Goal: Task Accomplishment & Management: Complete application form

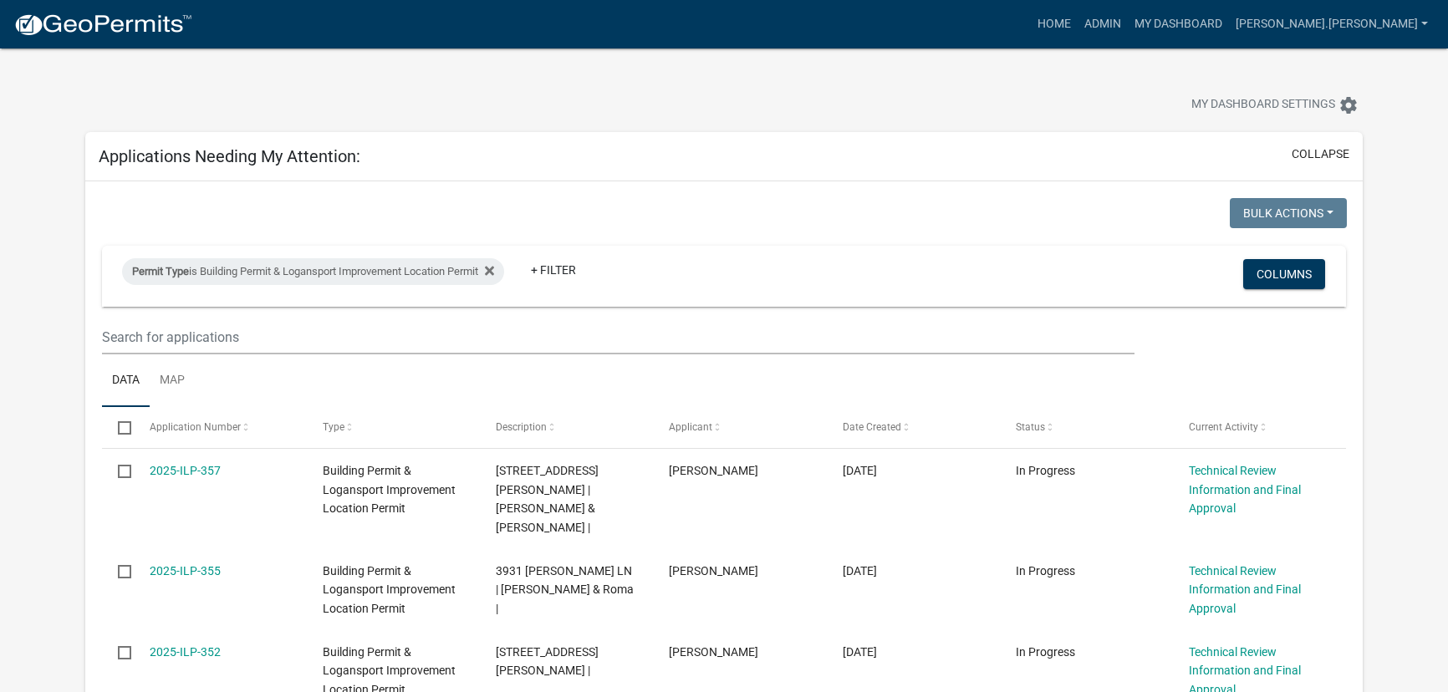
select select "3: 100"
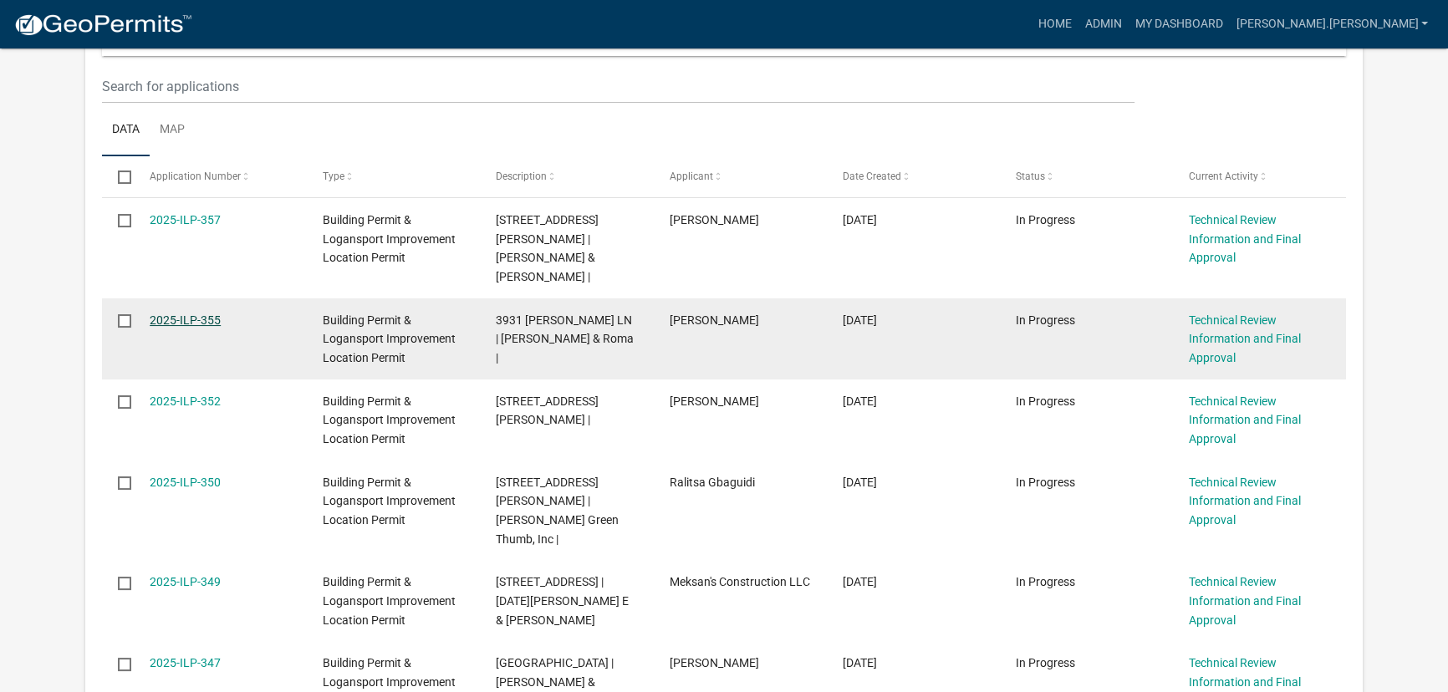
scroll to position [227, 0]
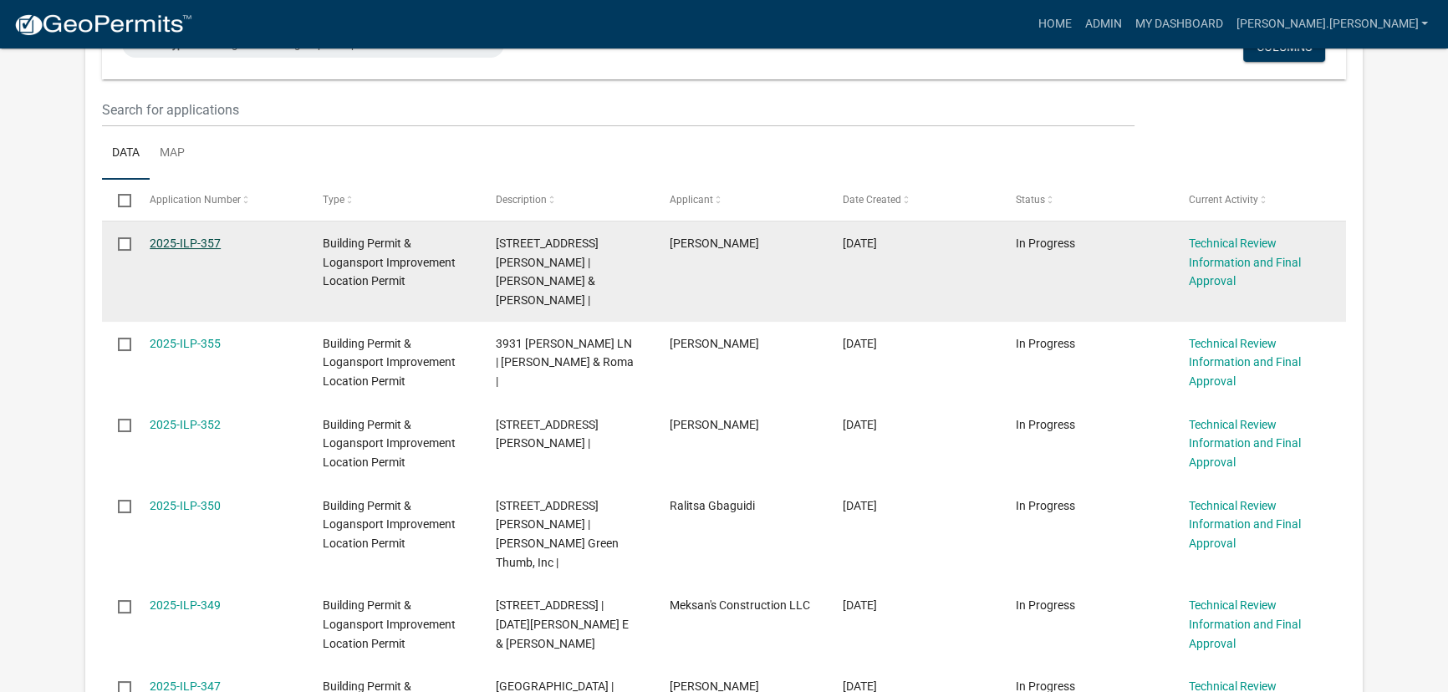
click at [182, 242] on link "2025-ILP-357" at bounding box center [185, 243] width 71 height 13
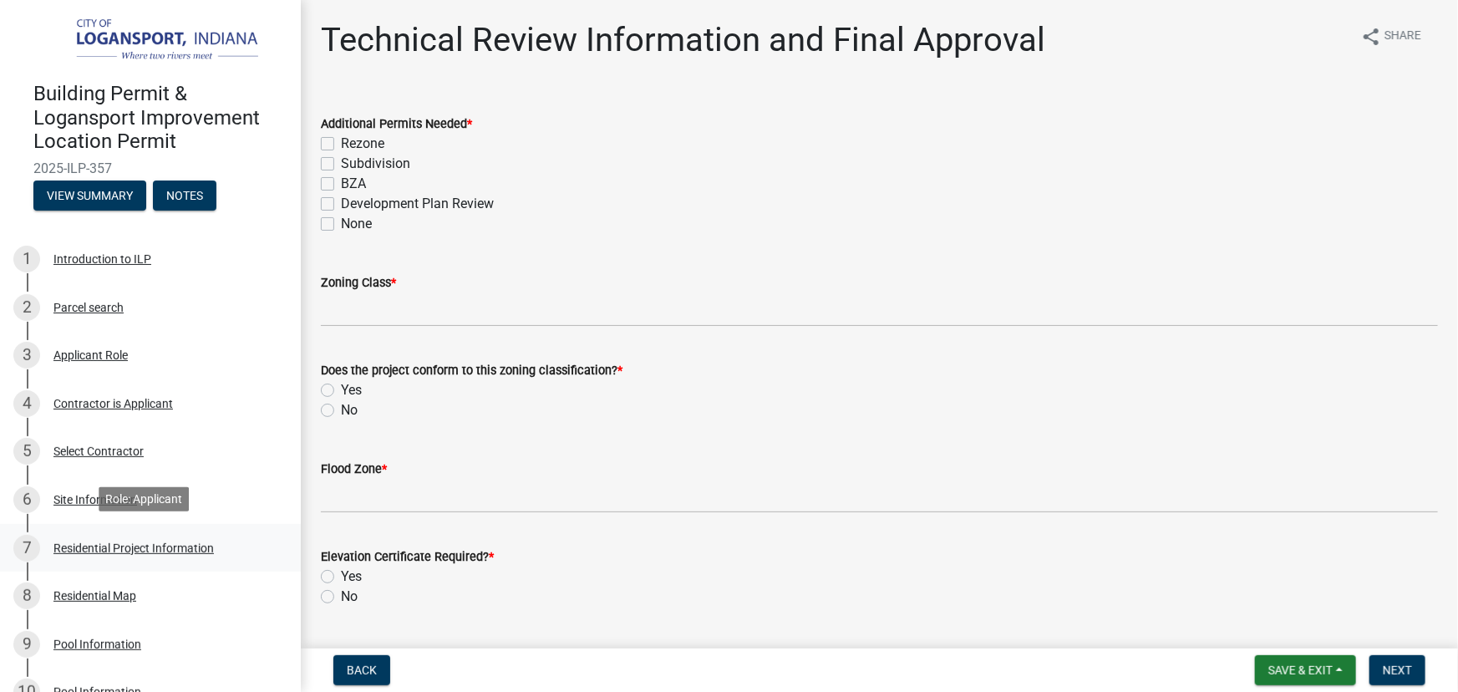
click at [150, 543] on div "Residential Project Information" at bounding box center [133, 548] width 160 height 12
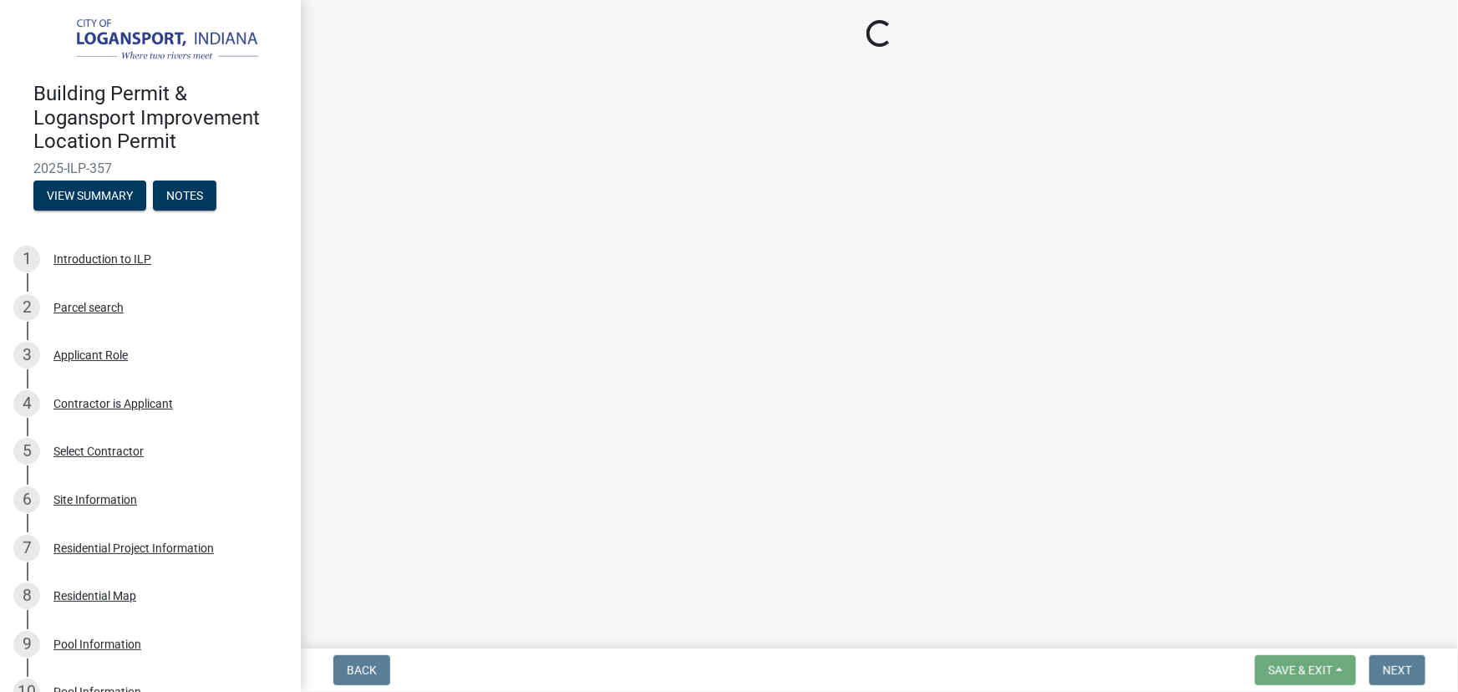
select select "66de77c0-3aea-418f-a48a-cdd4b8d0c5c9"
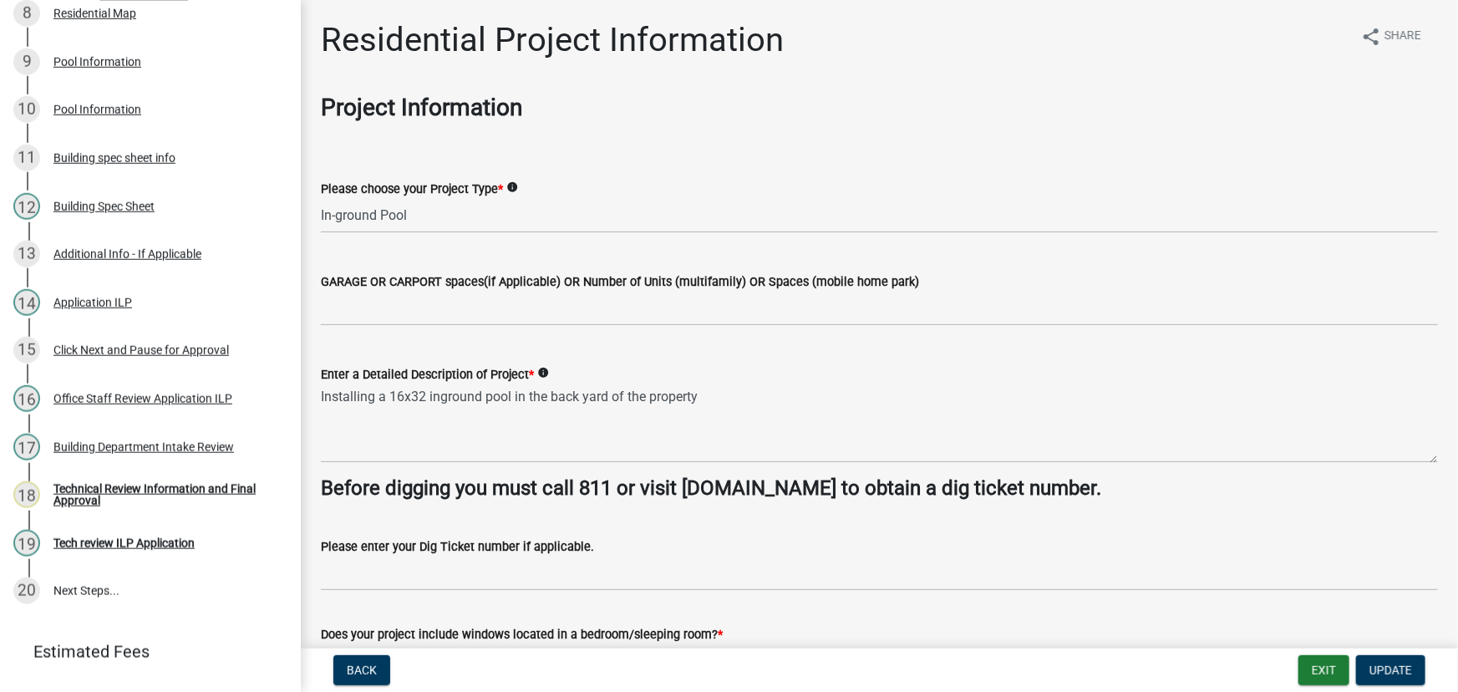
scroll to position [506, 0]
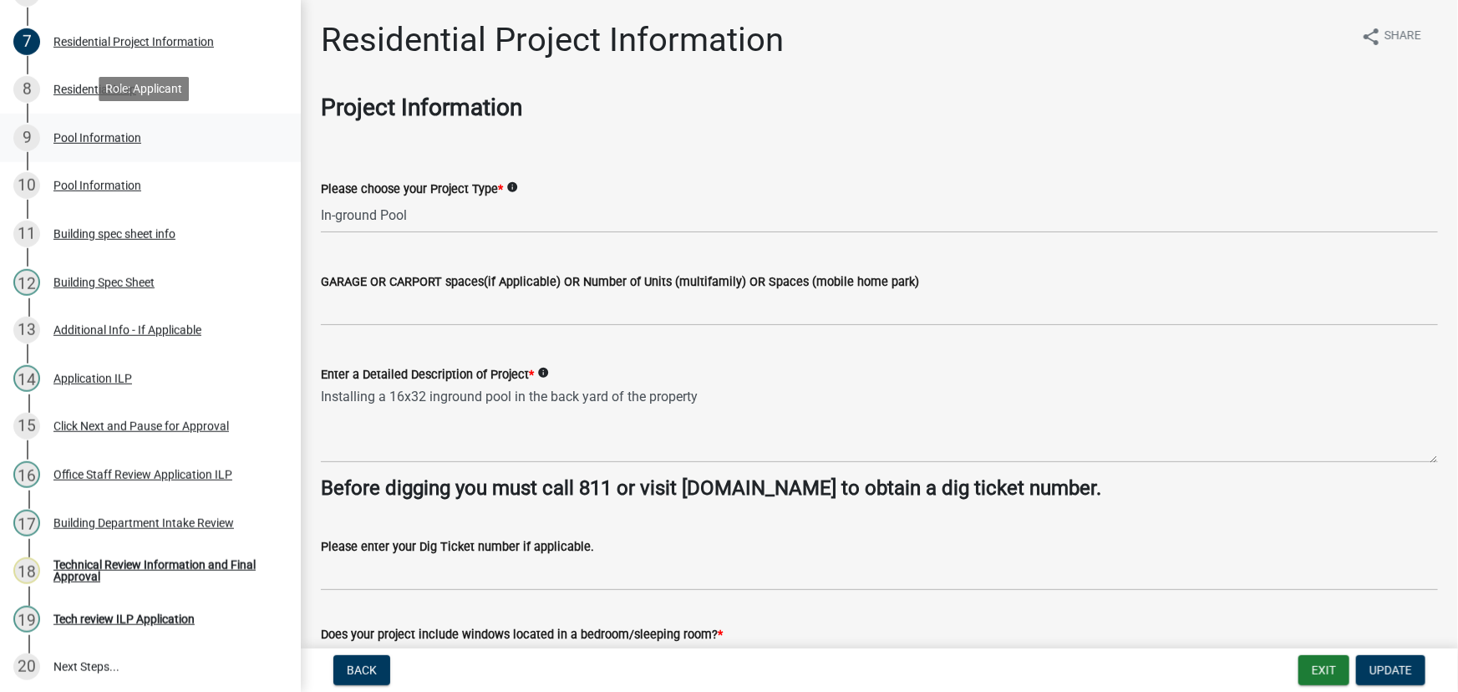
click at [116, 134] on div "Pool Information" at bounding box center [97, 138] width 88 height 12
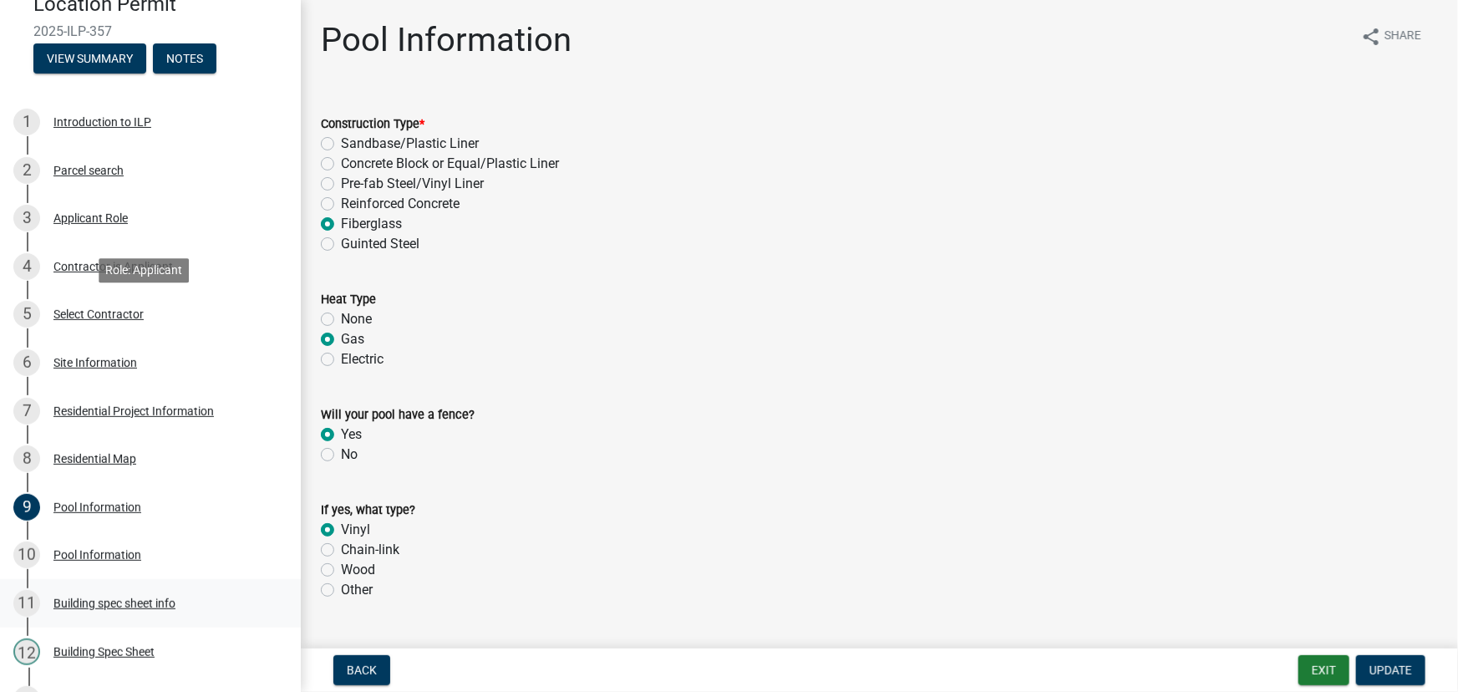
scroll to position [126, 0]
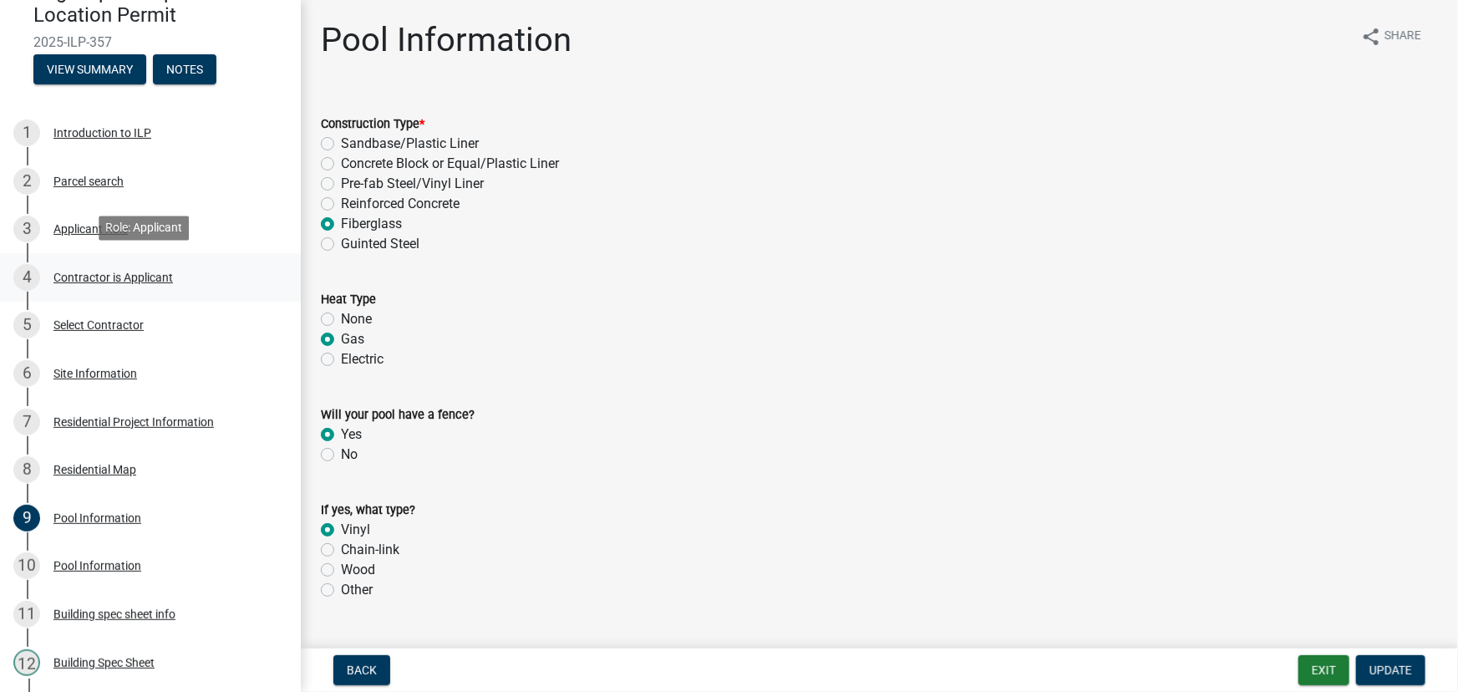
click at [96, 275] on div "Contractor is Applicant" at bounding box center [113, 278] width 120 height 12
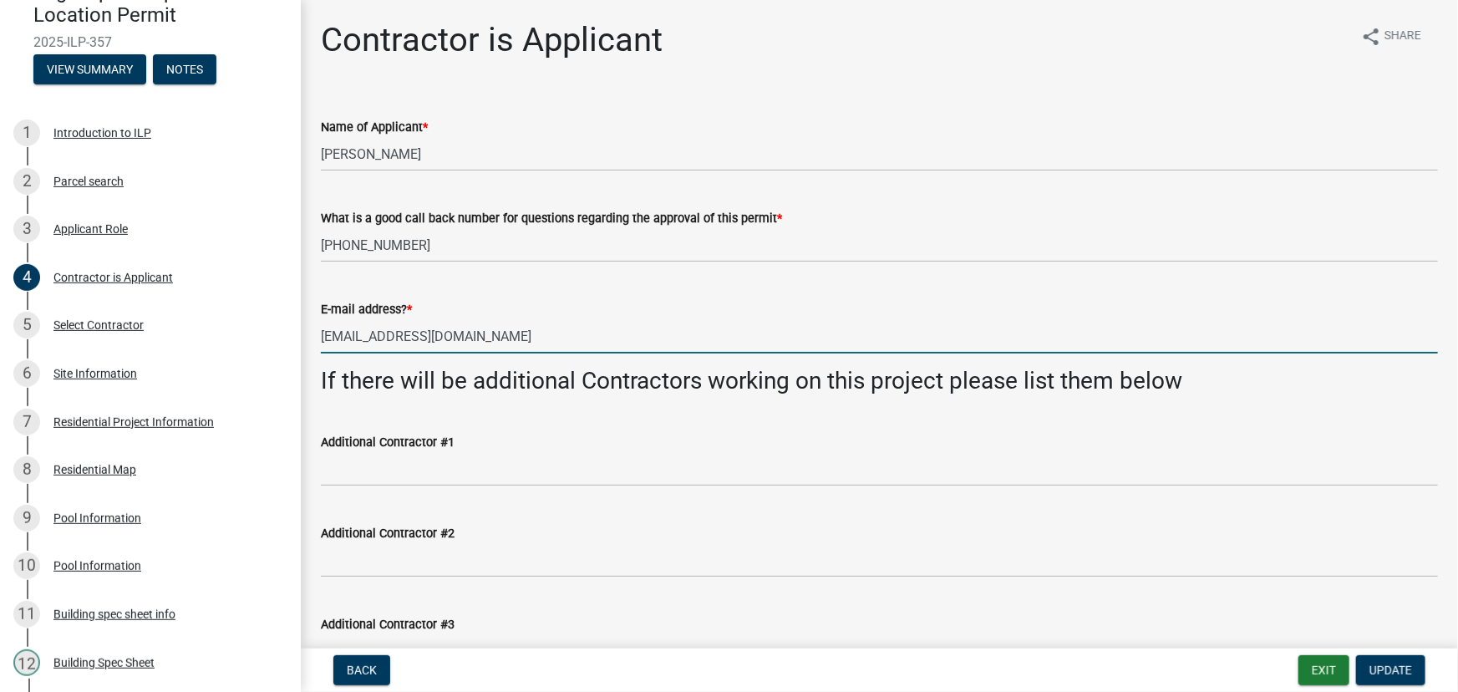
drag, startPoint x: 457, startPoint y: 343, endPoint x: 320, endPoint y: 350, distance: 137.3
click at [321, 350] on input "[EMAIL_ADDRESS][DOMAIN_NAME]" at bounding box center [879, 336] width 1117 height 34
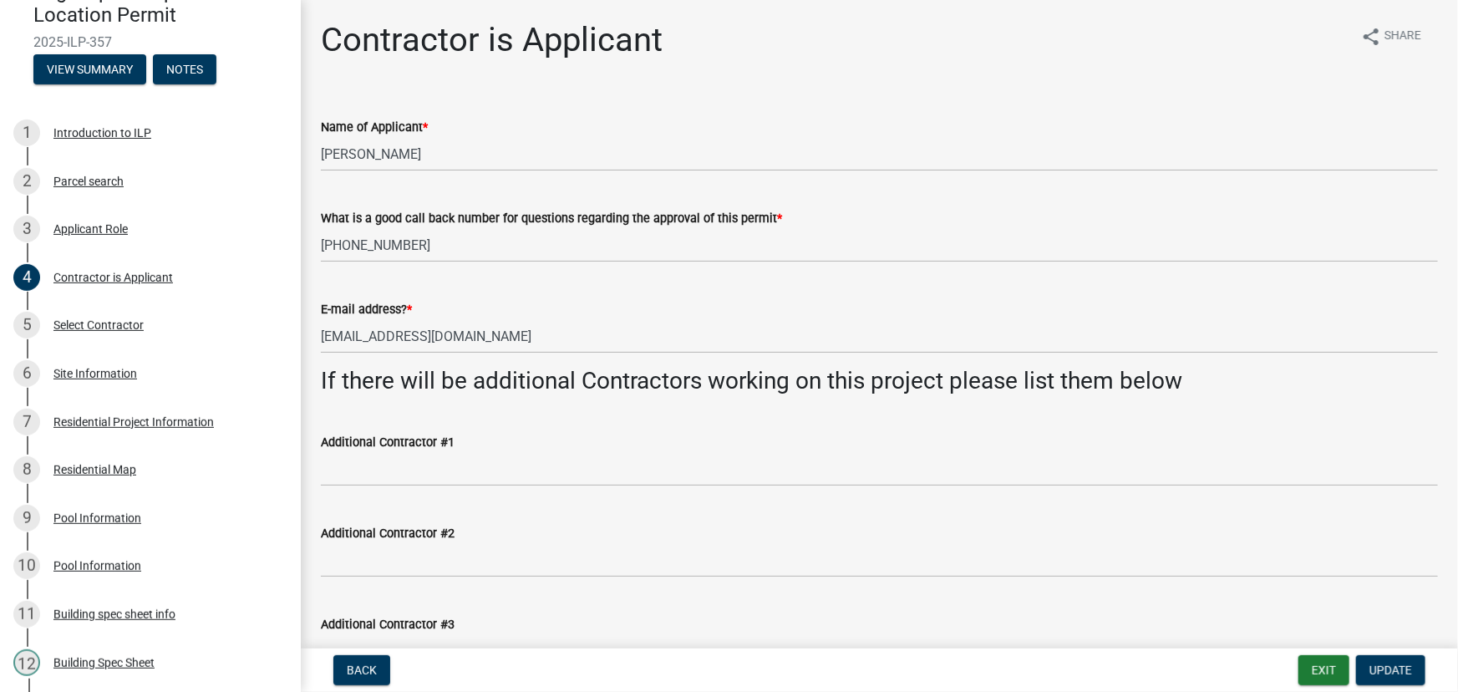
scroll to position [0, 0]
click at [198, 64] on button "Notes" at bounding box center [185, 69] width 64 height 30
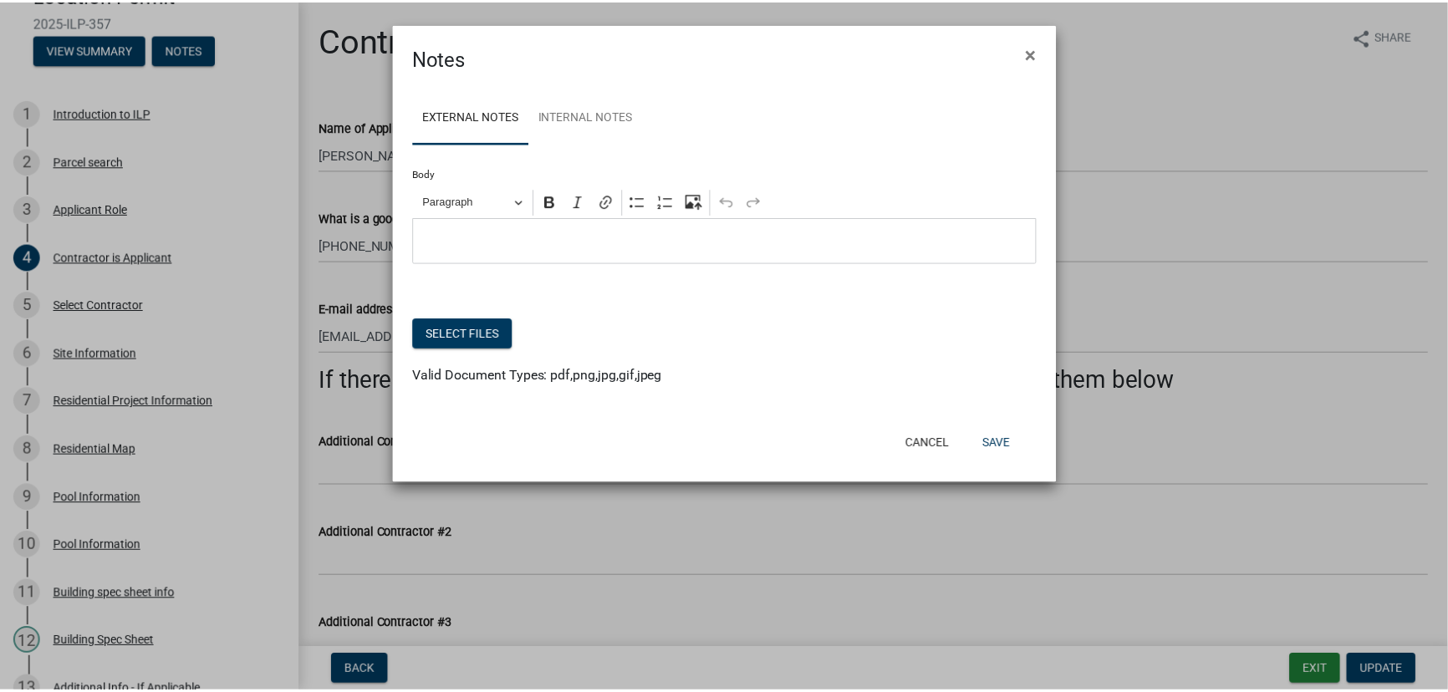
scroll to position [109, 0]
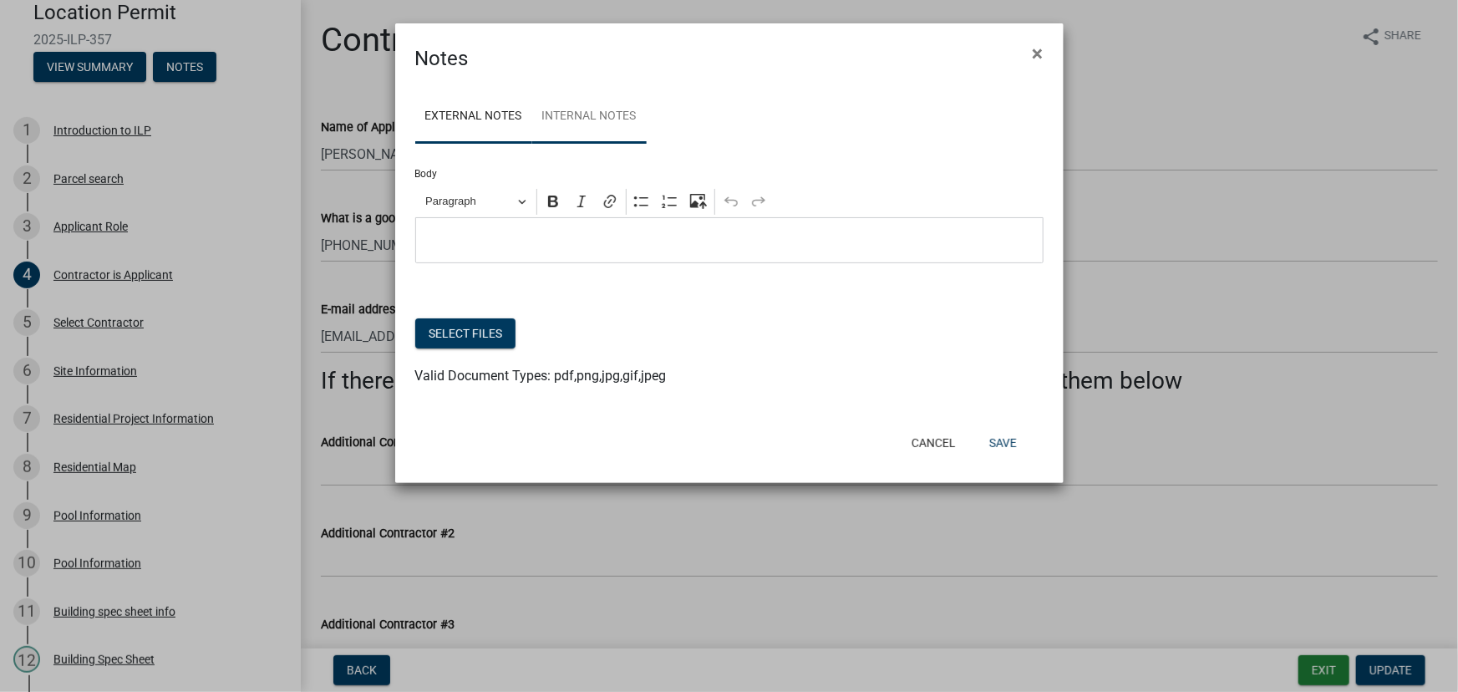
click at [605, 120] on link "Internal Notes" at bounding box center [589, 116] width 114 height 53
click at [551, 238] on p "Editor editing area: main. Press Alt+0 for help." at bounding box center [729, 241] width 611 height 20
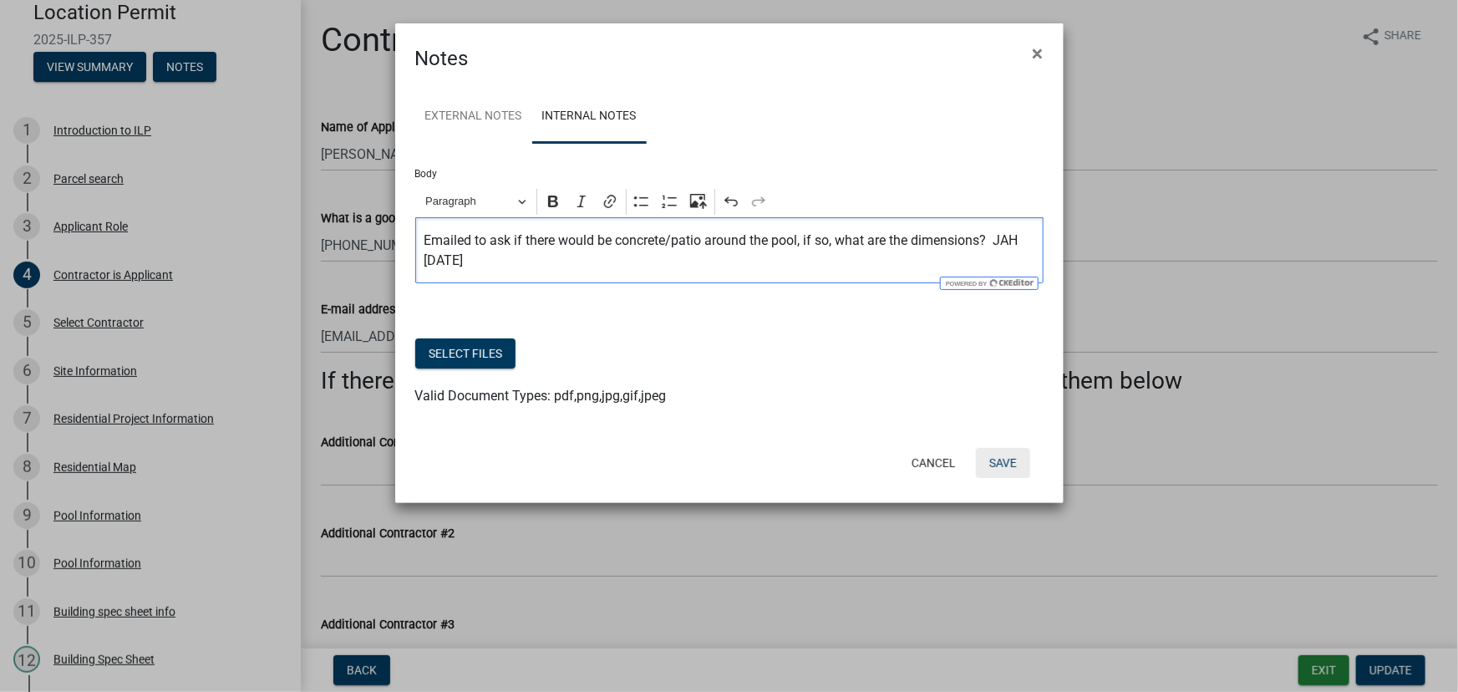
click at [998, 465] on button "Save" at bounding box center [1003, 463] width 54 height 30
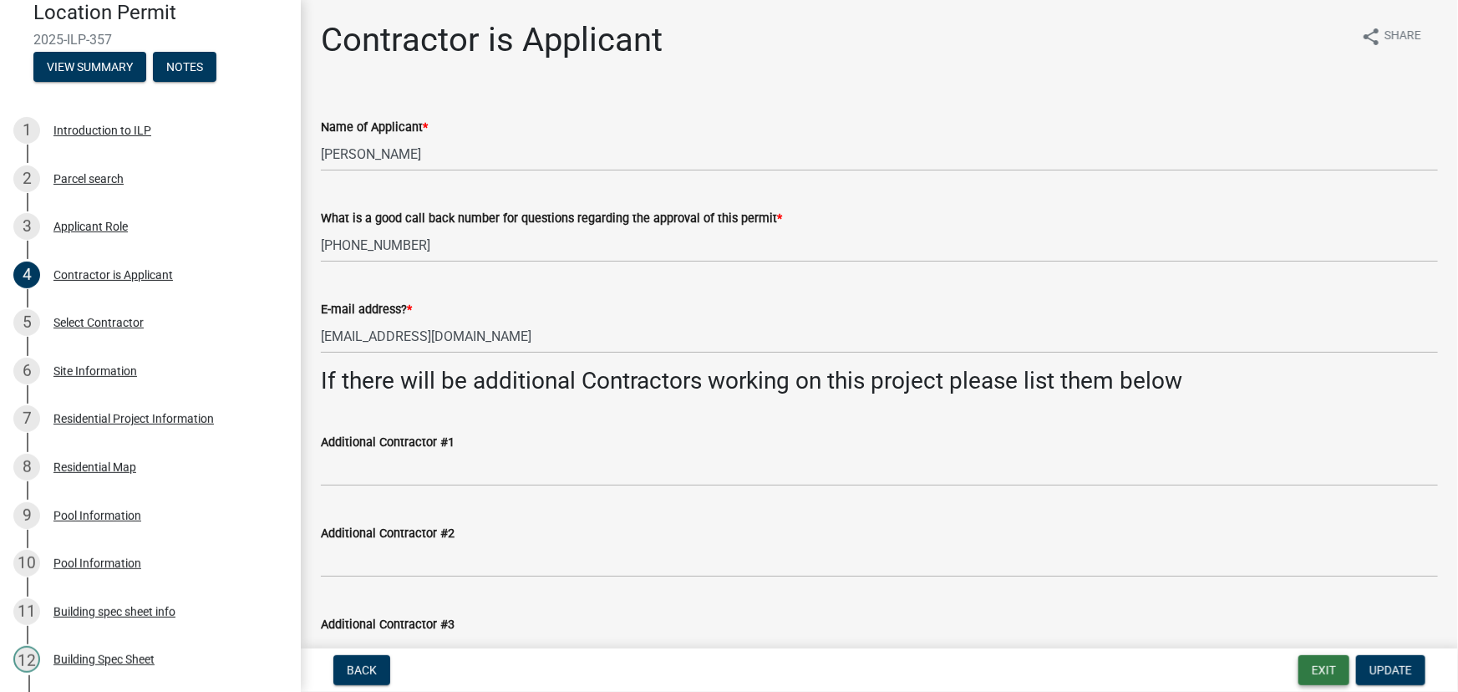
click at [1326, 663] on button "Exit" at bounding box center [1324, 670] width 51 height 30
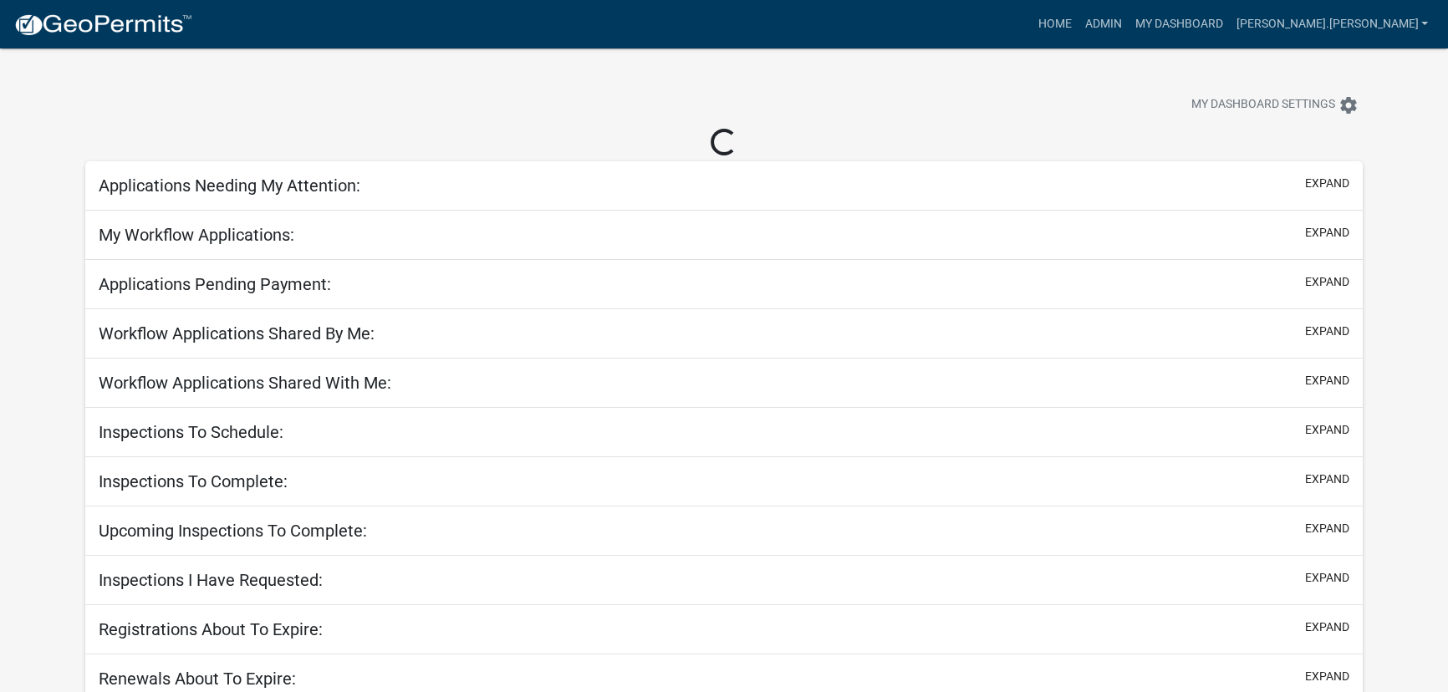
select select "3: 100"
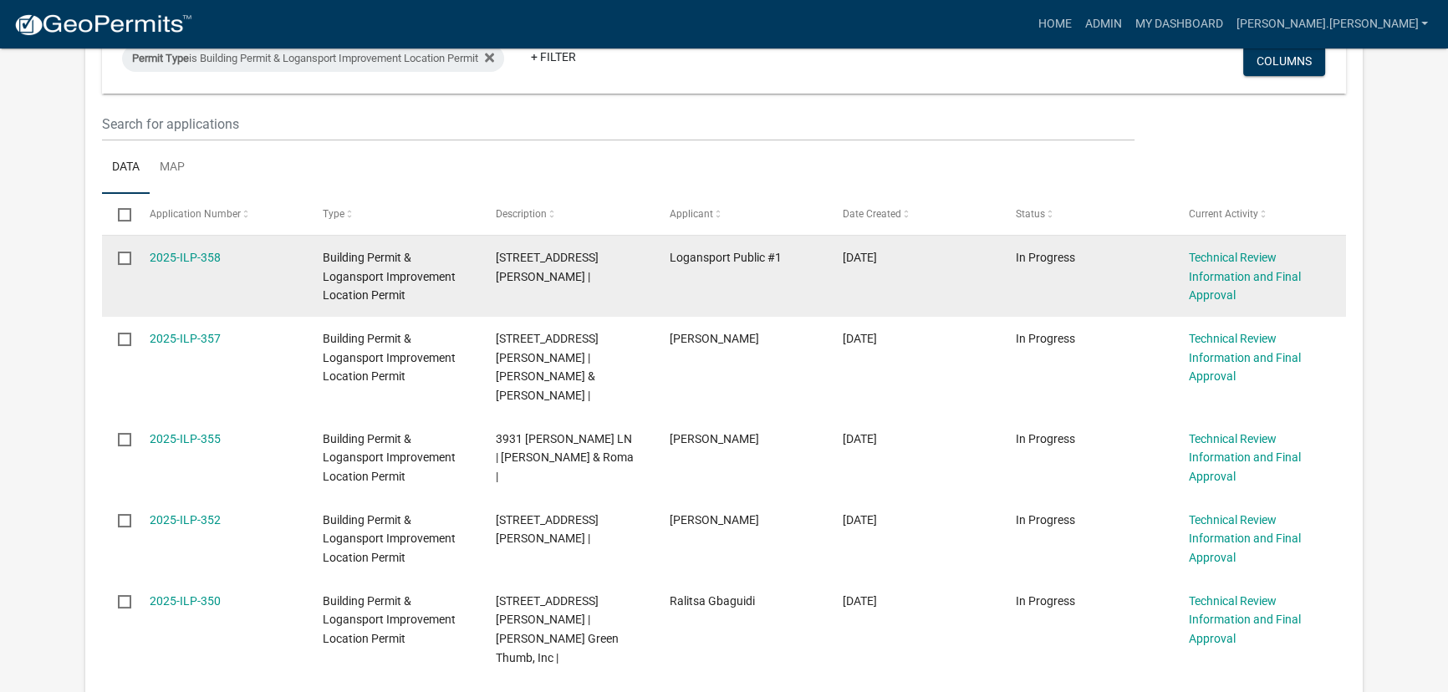
scroll to position [227, 0]
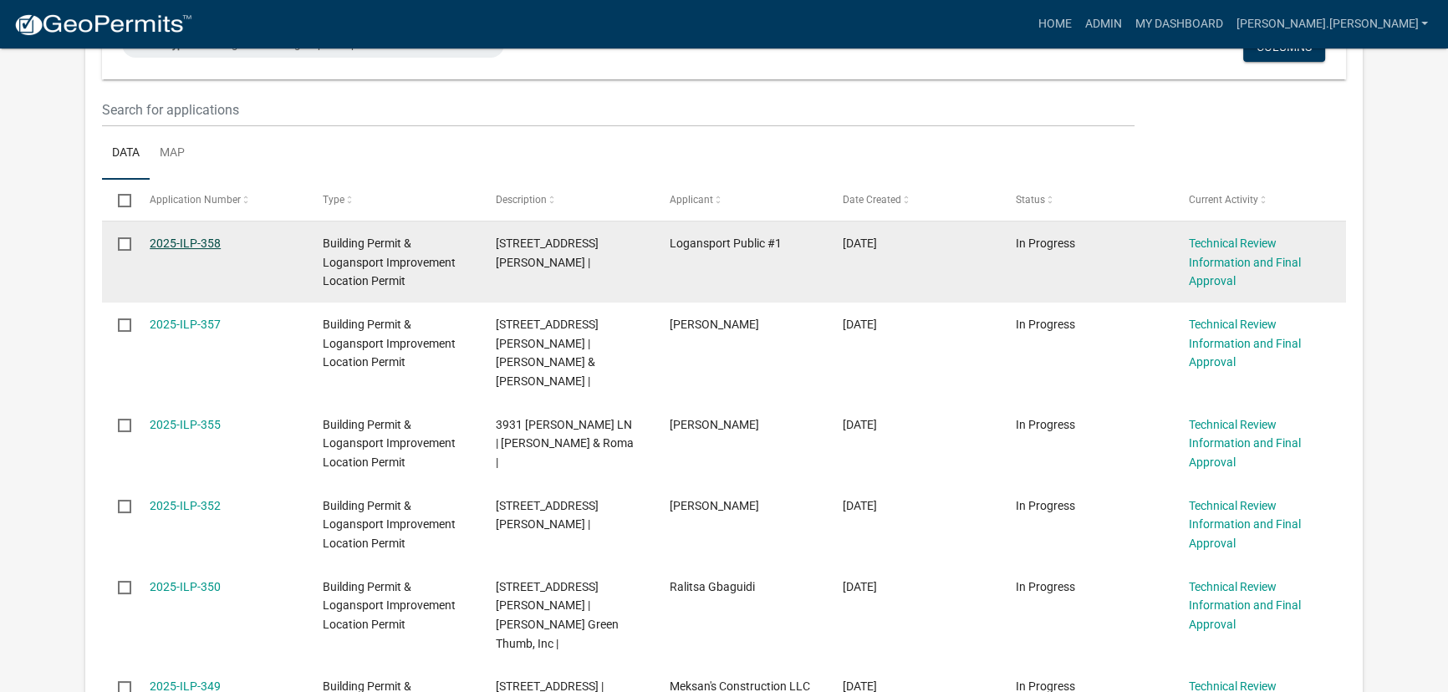
click at [196, 244] on link "2025-ILP-358" at bounding box center [185, 243] width 71 height 13
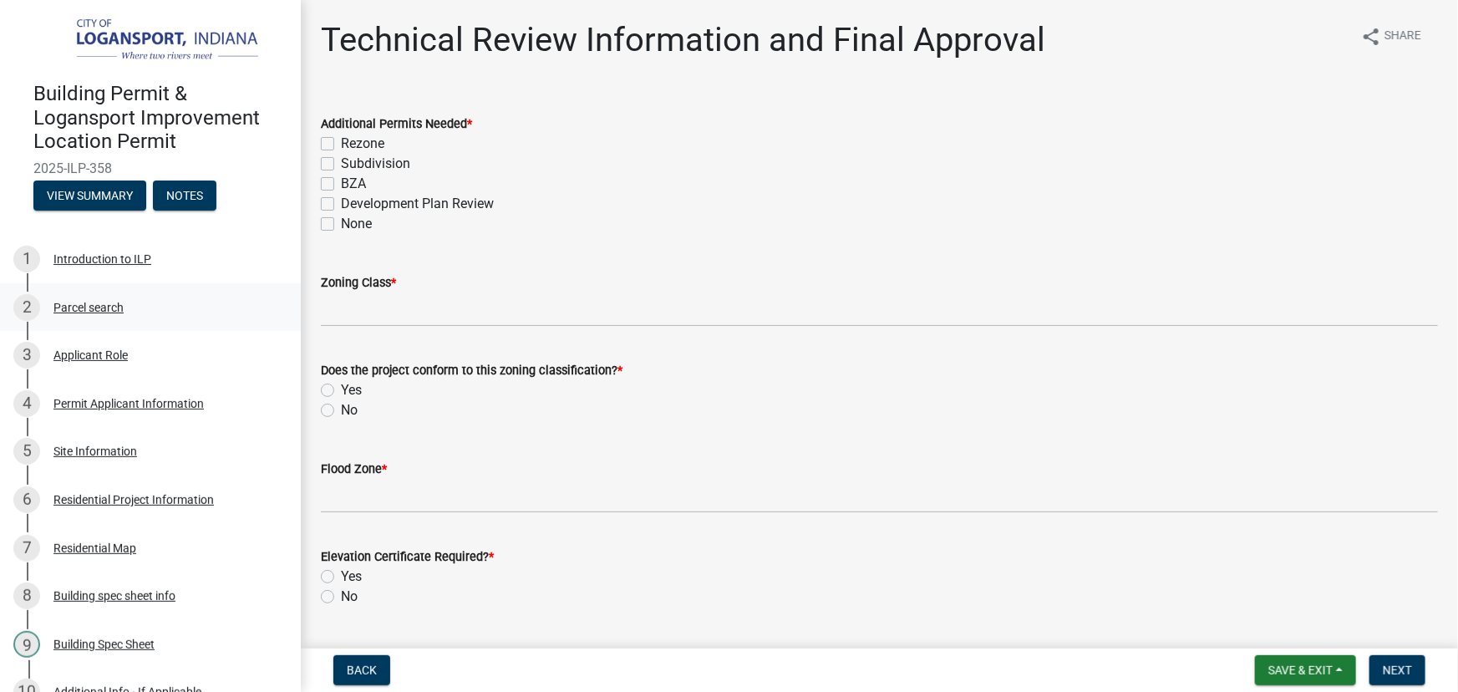
click at [89, 308] on div "Parcel search" at bounding box center [88, 308] width 70 height 12
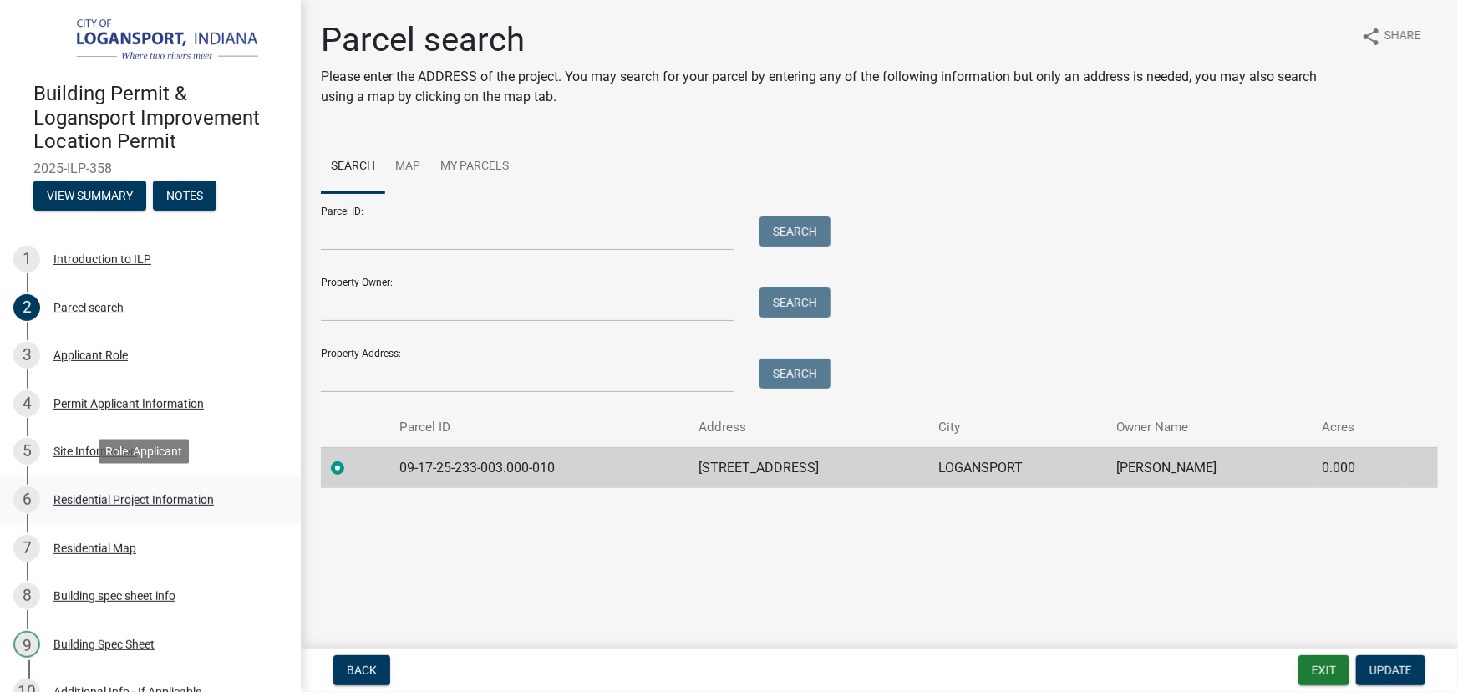
click at [134, 501] on div "Residential Project Information" at bounding box center [133, 500] width 160 height 12
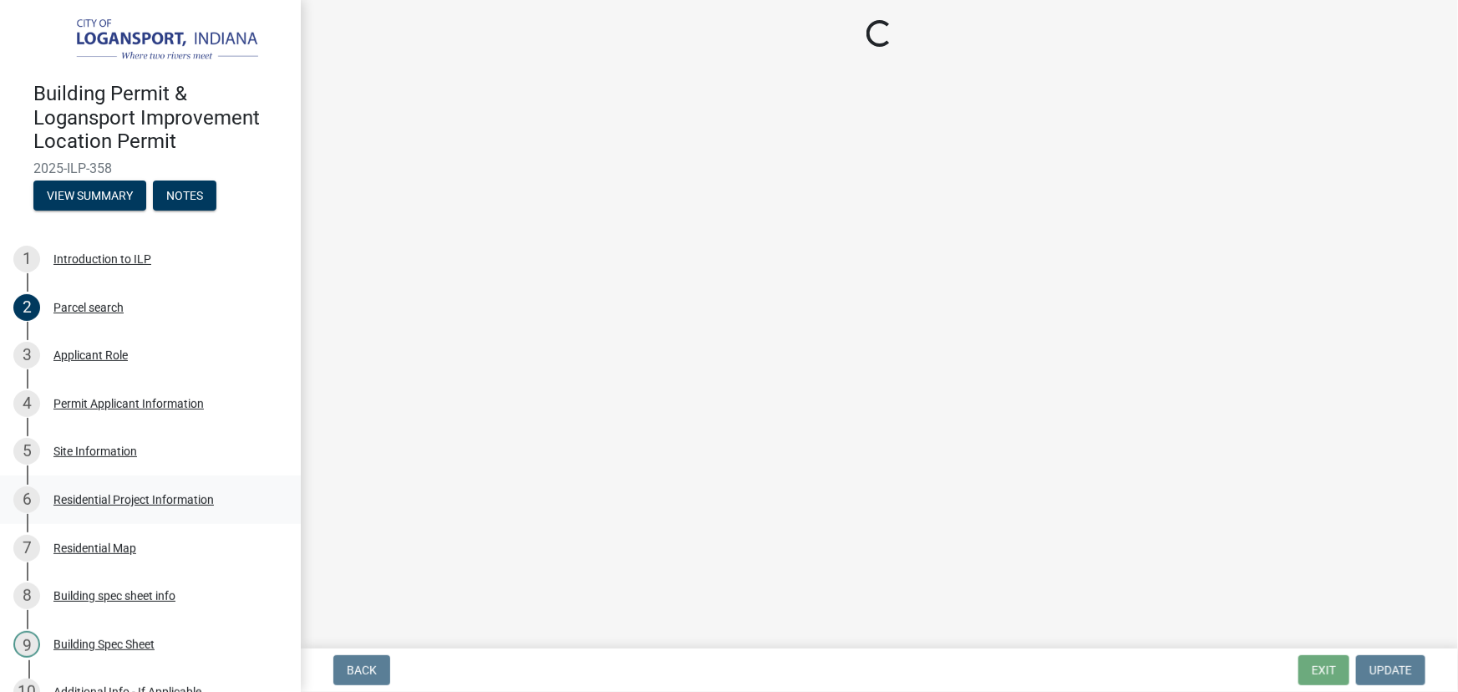
select select "379f7339-6ec9-4c1f-82ba-971c465cc0e0"
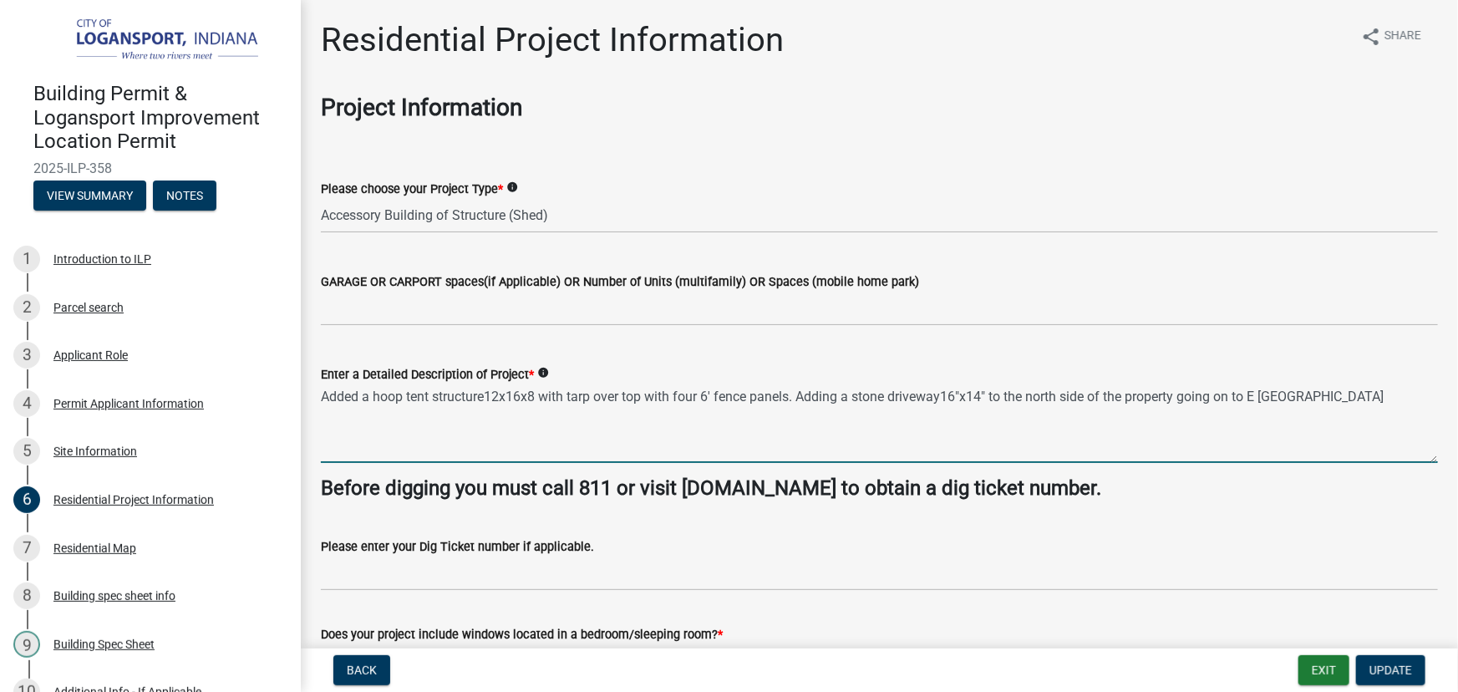
drag, startPoint x: 890, startPoint y: 392, endPoint x: 913, endPoint y: 432, distance: 46.0
click at [913, 432] on textarea "Added a hoop tent structure12x16x8 with tarp over top with four 6' fence panels…" at bounding box center [879, 423] width 1117 height 79
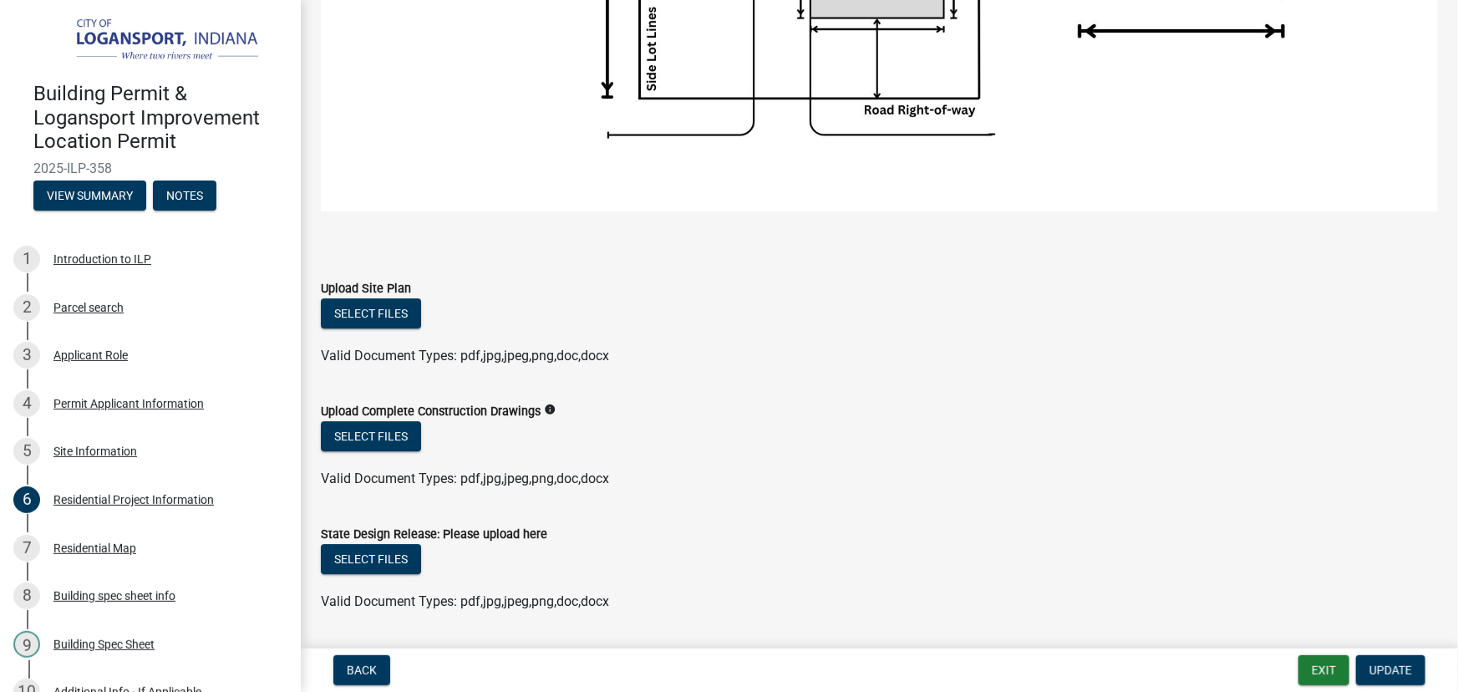
scroll to position [2544, 0]
